Goal: Task Accomplishment & Management: Use online tool/utility

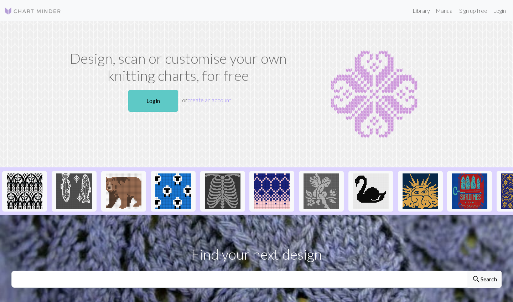
click at [156, 99] on link "Login" at bounding box center [153, 101] width 50 height 22
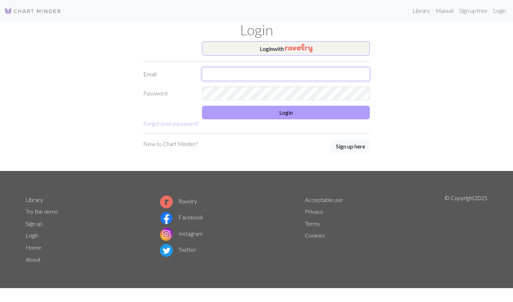
type input "[PERSON_NAME][EMAIL_ADDRESS][DOMAIN_NAME]"
click at [247, 109] on button "Login" at bounding box center [286, 113] width 168 height 14
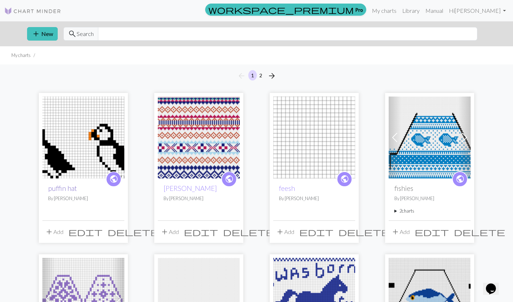
click at [63, 187] on link "puffin hat" at bounding box center [62, 188] width 29 height 8
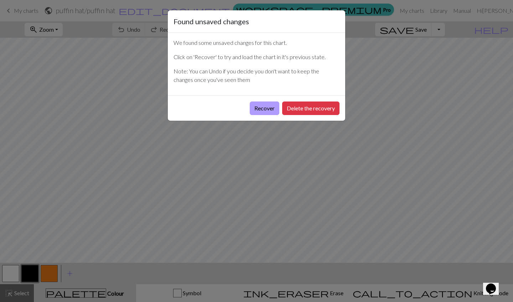
click at [252, 110] on button "Recover" at bounding box center [265, 109] width 30 height 14
